Goal: Navigation & Orientation: Go to known website

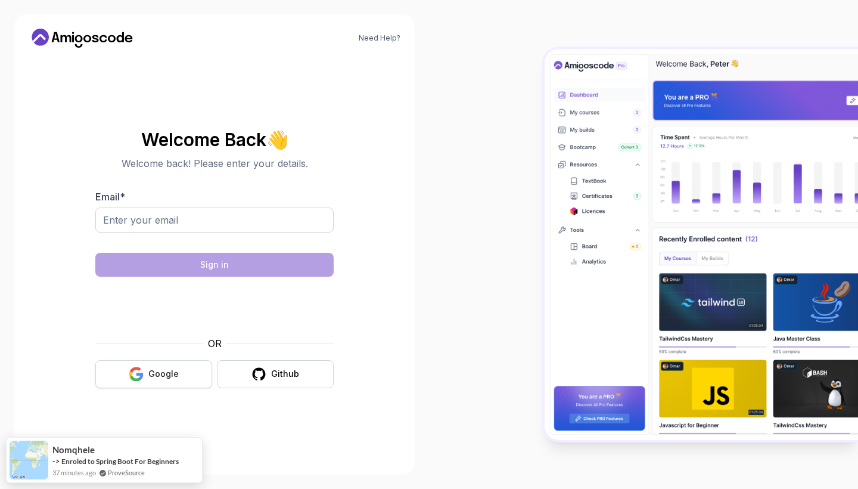
click at [173, 372] on div "Google" at bounding box center [163, 374] width 30 height 12
